Goal: Task Accomplishment & Management: Use online tool/utility

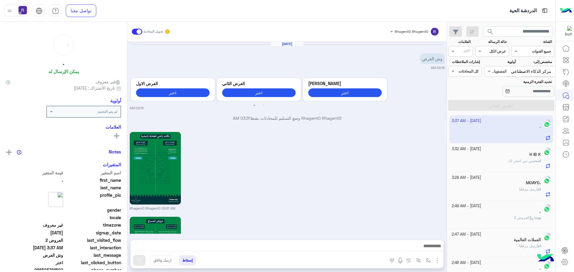
scroll to position [615, 0]
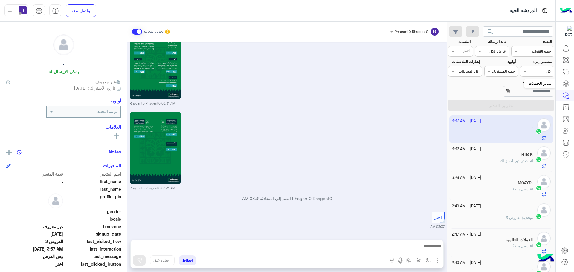
click at [565, 80] on link at bounding box center [566, 84] width 16 height 12
drag, startPoint x: 447, startPoint y: 137, endPoint x: 449, endPoint y: 146, distance: 9.4
type textarea "**********"
click at [449, 146] on mat-drawer-container "search القناة: القناه جميع القنوات حالة الرسالة القناه عرض الكل العلامات اختر م…" at bounding box center [277, 148] width 555 height 253
click at [429, 143] on div "Rhagent0 Rhagent0 03:31 AM" at bounding box center [287, 150] width 315 height 80
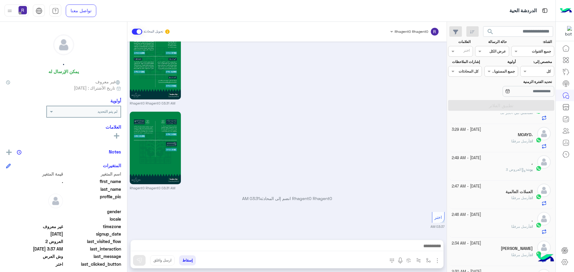
scroll to position [0, 0]
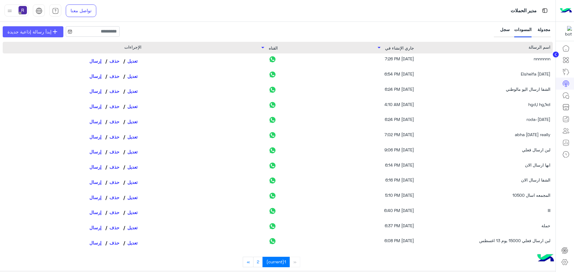
click at [44, 31] on span "إبدأ رسالة إذاعية جديدة" at bounding box center [29, 31] width 44 height 7
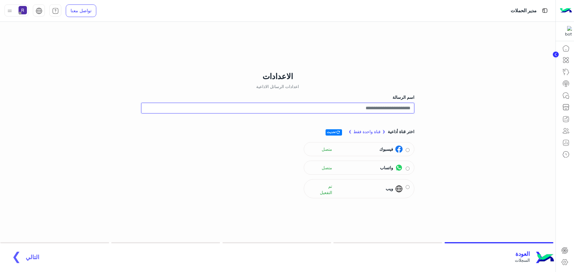
click at [384, 109] on input "اسم الرسالة" at bounding box center [277, 108] width 273 height 11
type input "**********"
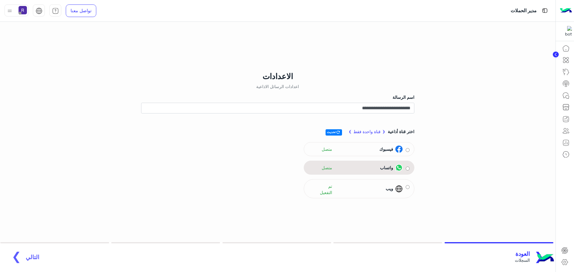
click at [363, 170] on div "واتساب متصل" at bounding box center [355, 168] width 94 height 9
click at [28, 254] on span "التالي" at bounding box center [32, 254] width 13 height 7
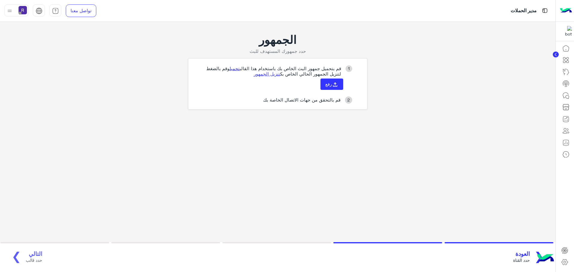
click at [230, 71] on link "تحميل" at bounding box center [235, 68] width 10 height 5
click at [336, 85] on icon at bounding box center [335, 84] width 7 height 7
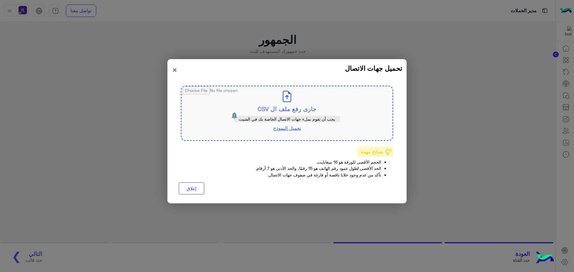
click at [296, 111] on input "file" at bounding box center [286, 113] width 211 height 54
type input "**********"
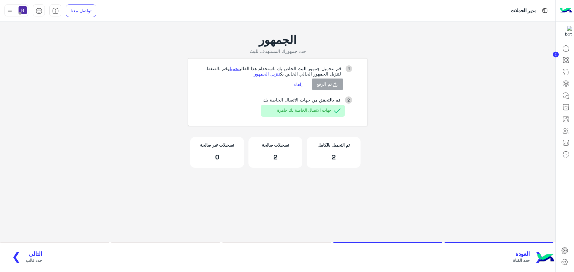
click at [33, 253] on span "التالي" at bounding box center [34, 254] width 16 height 7
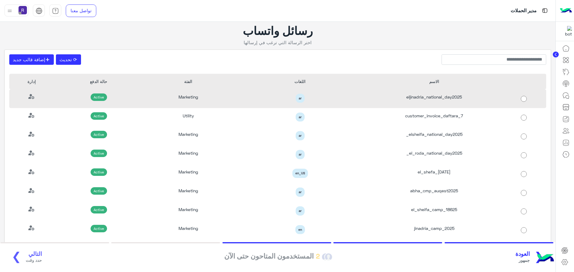
click at [459, 98] on div "eljinadria_national_day2025" at bounding box center [434, 98] width 134 height 19
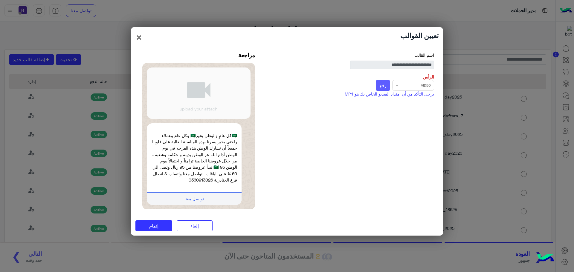
click at [385, 87] on span "رفع" at bounding box center [383, 85] width 7 height 5
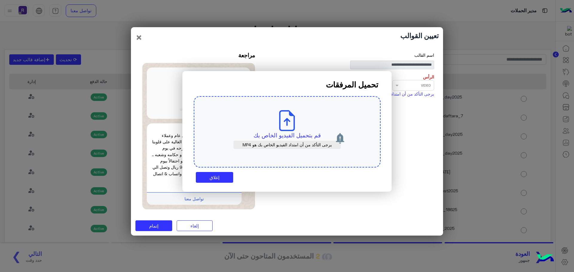
click at [294, 123] on use at bounding box center [287, 120] width 16 height 21
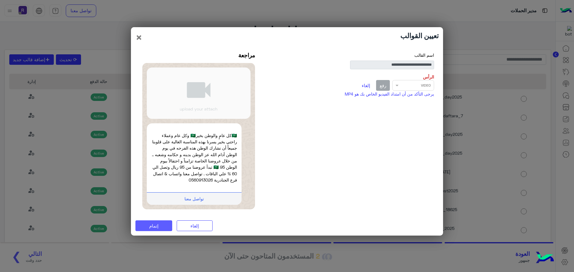
click at [156, 226] on span "إتمام" at bounding box center [153, 225] width 9 height 5
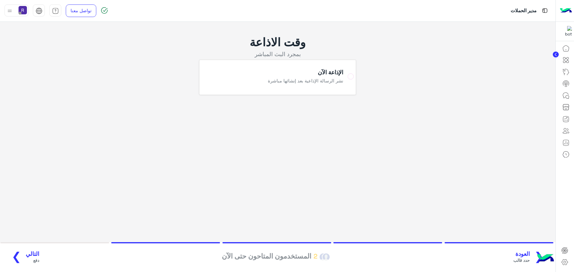
click at [30, 256] on span "التالي" at bounding box center [32, 254] width 13 height 7
